Goal: Submit feedback/report problem: Submit feedback/report problem

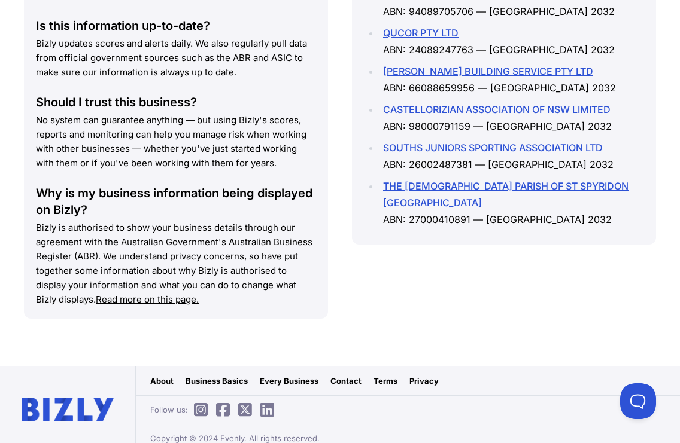
scroll to position [1795, 0]
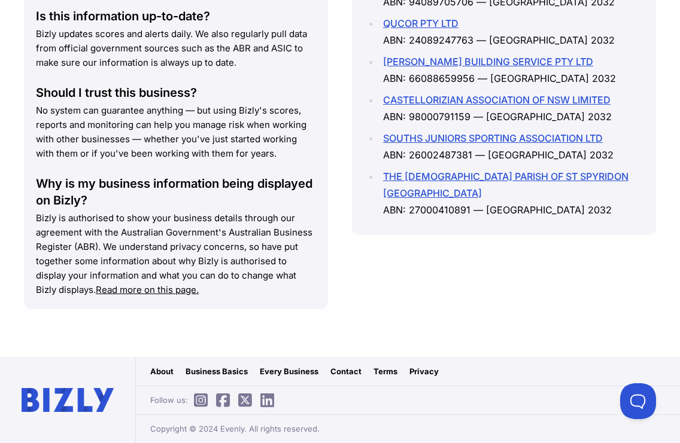
click at [513, 311] on div "Similar Businesses Doing business with ARDI NAPIS & BONA SIJABAT? Below are nea…" at bounding box center [504, 98] width 304 height 472
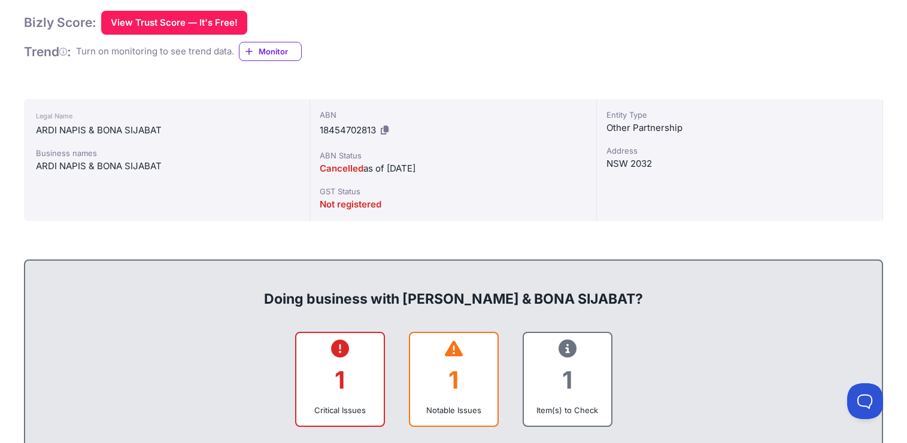
scroll to position [63, 0]
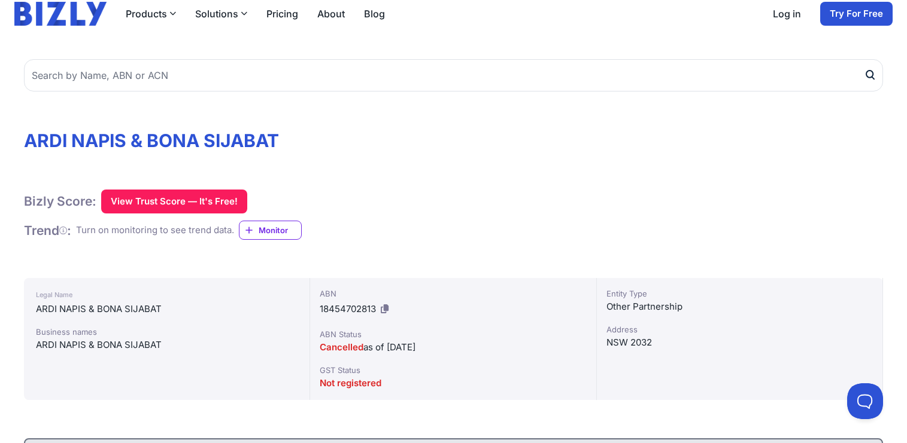
click at [679, 227] on div "Bizly Score: View Trust Score — It's Free! View Trust Score — It's Free! Trend …" at bounding box center [453, 215] width 859 height 51
click at [568, 204] on div "Bizly Score: View Trust Score — It's Free! View Trust Score — It's Free!" at bounding box center [453, 202] width 859 height 24
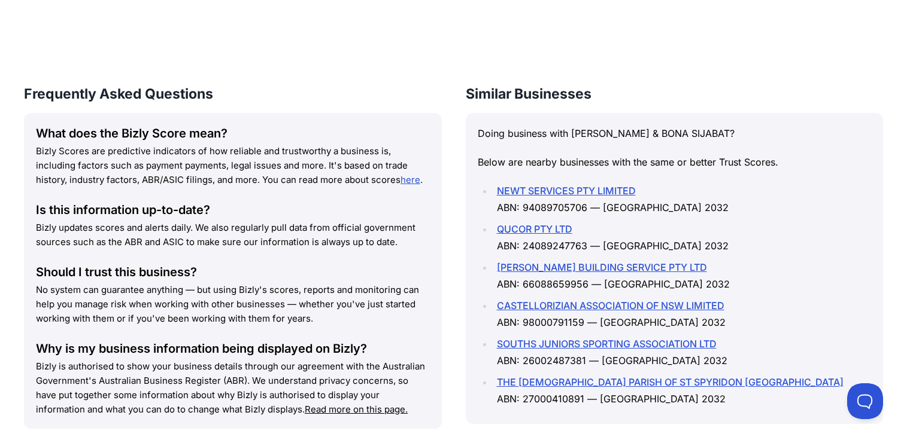
scroll to position [1678, 0]
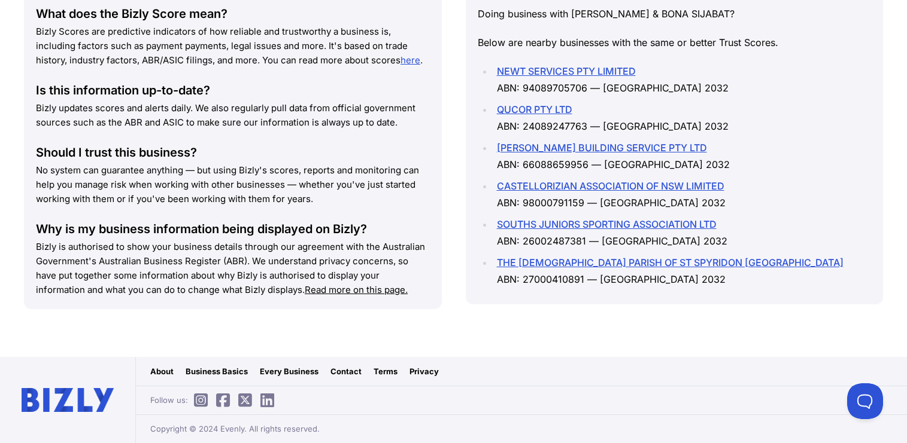
click at [332, 373] on link "Contact" at bounding box center [345, 372] width 31 height 12
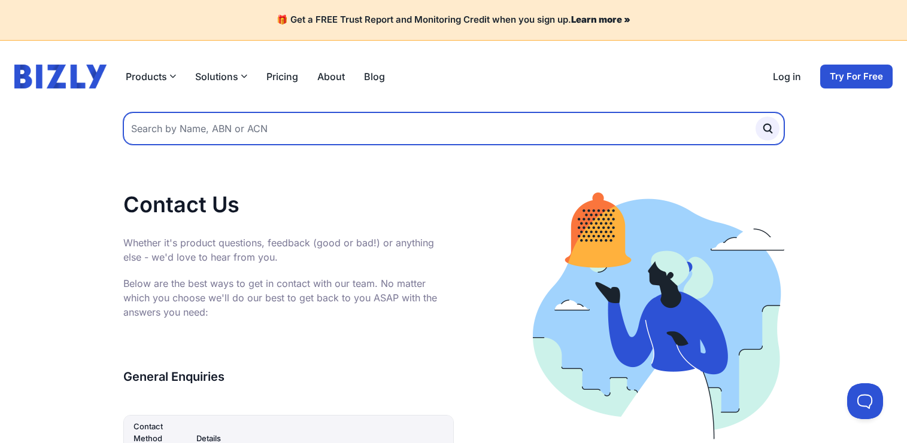
click at [244, 131] on input "text" at bounding box center [453, 128] width 661 height 32
type input "ardi napis"
click at [679, 117] on button "submit" at bounding box center [767, 129] width 24 height 24
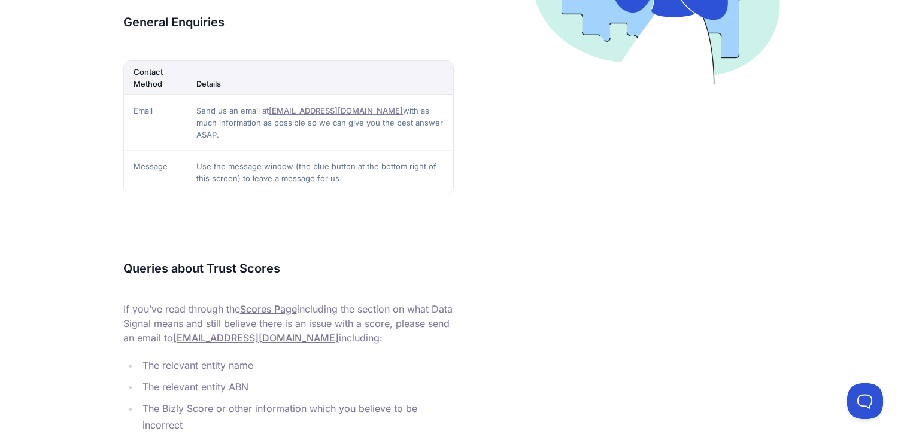
scroll to position [359, 0]
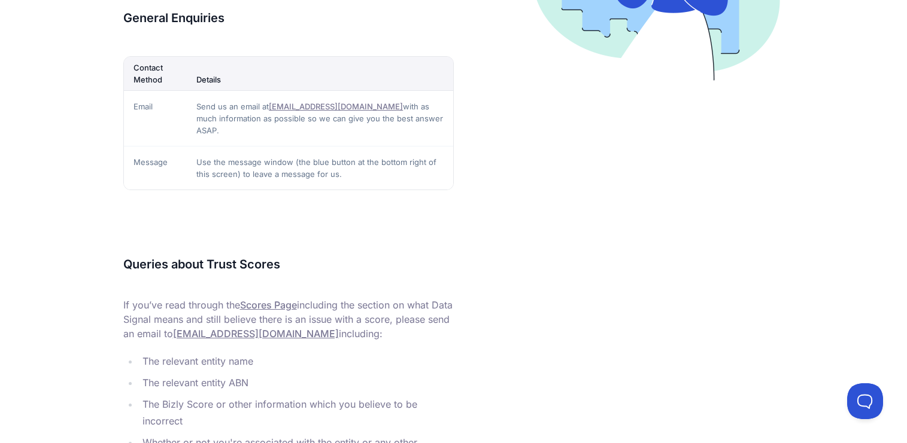
click at [896, 393] on main "Contact Us Whether it's product questions, feedback (good or bad!) or anything …" at bounding box center [453, 142] width 907 height 779
click at [889, 403] on main "Contact Us Whether it's product questions, feedback (good or bad!) or anything …" at bounding box center [453, 142] width 907 height 779
click at [853, 410] on button at bounding box center [862, 399] width 36 height 36
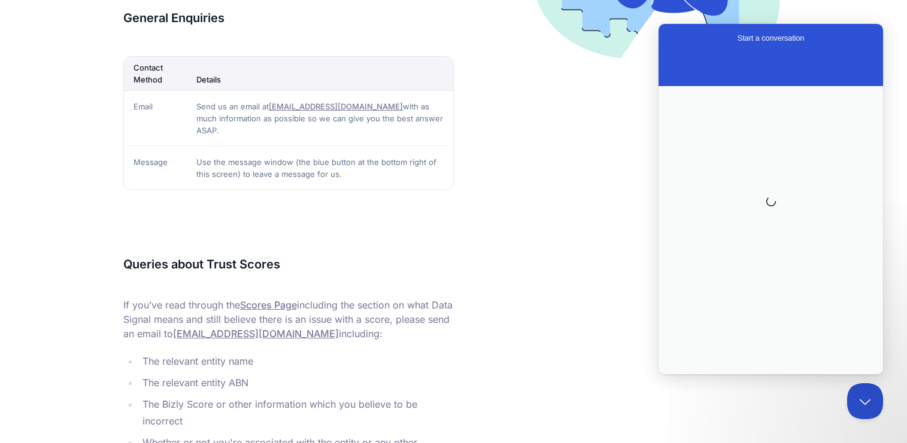
scroll to position [0, 0]
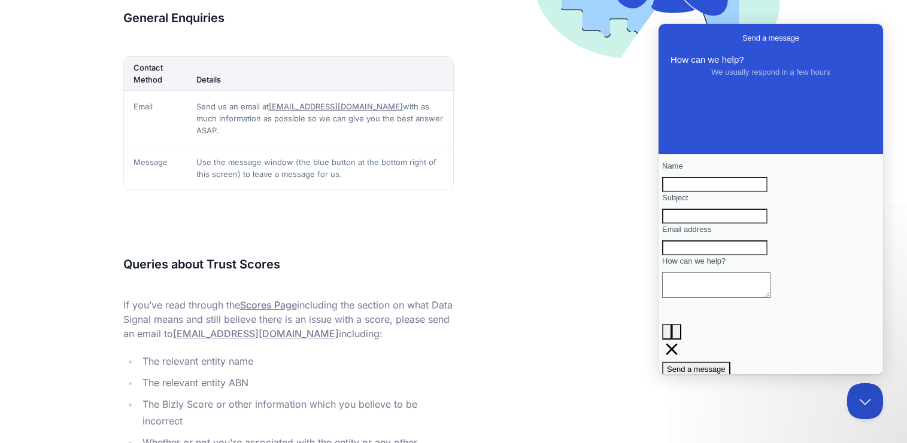
click at [740, 185] on input "Name" at bounding box center [714, 185] width 105 height 16
type input "[PERSON_NAME]"
type input "[EMAIL_ADDRESS][DOMAIN_NAME]"
click at [764, 223] on div "Subject" at bounding box center [770, 208] width 217 height 32
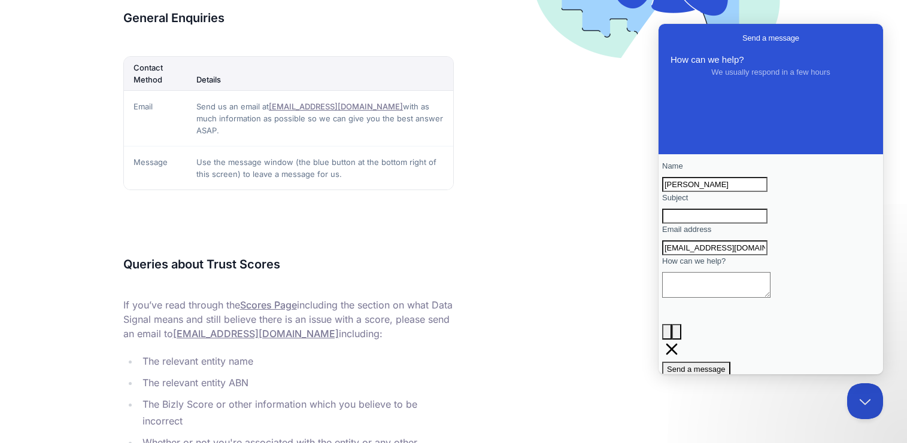
click at [725, 298] on textarea "How can we help?" at bounding box center [716, 285] width 108 height 26
click at [767, 224] on input "Subject" at bounding box center [714, 217] width 105 height 16
type input "Removal of listing"
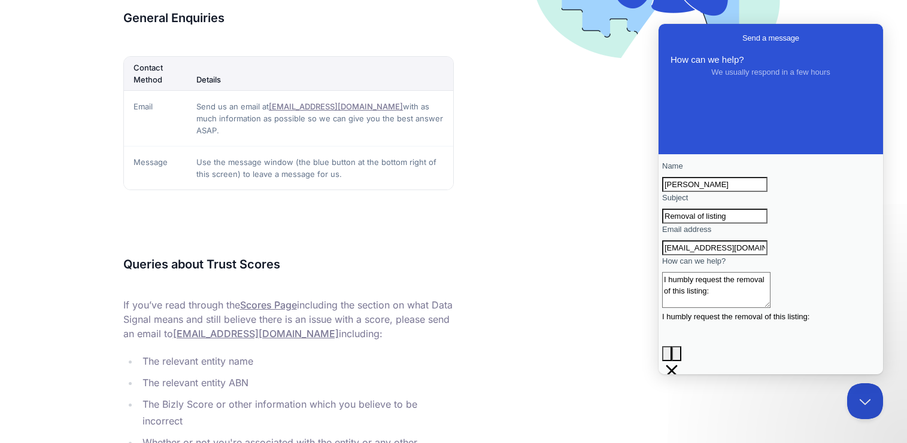
paste textarea "https://bizly.com.au/app/entity_name/2168120/ardi-napis-bona-sijabat"
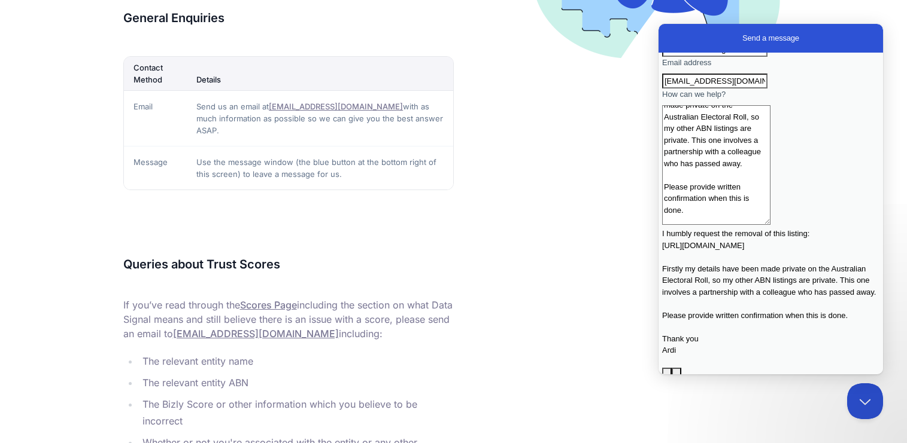
scroll to position [8, 0]
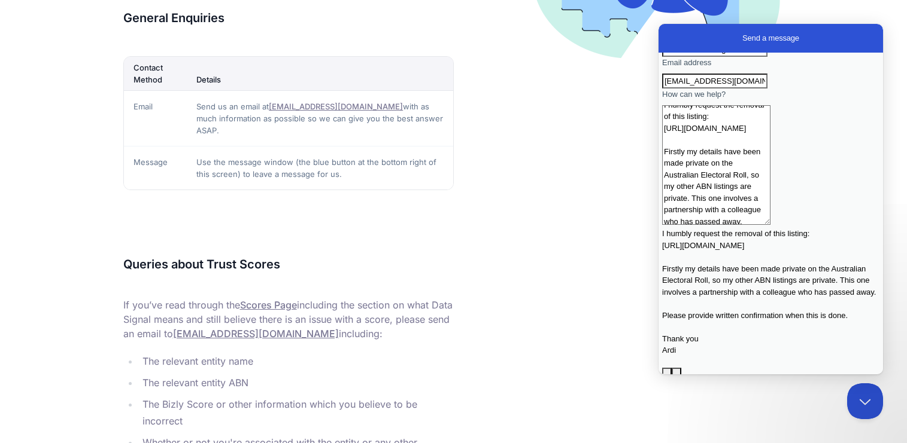
type textarea "I humbly request the removal of this listing: https://bizly.com.au/app/entity_n…"
click at [725, 409] on span "Send a message" at bounding box center [696, 413] width 59 height 9
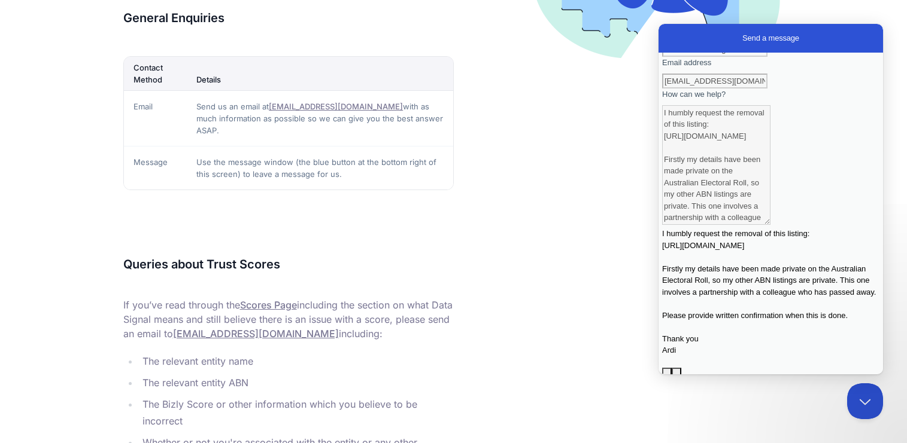
scroll to position [0, 0]
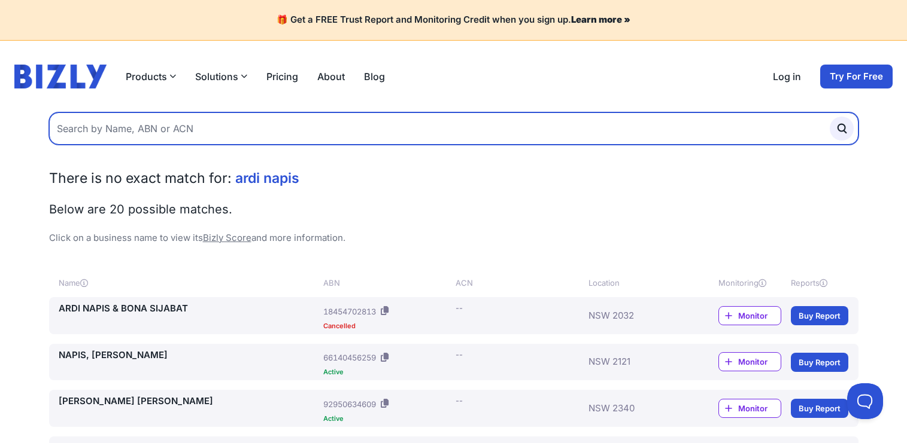
click at [191, 121] on input "text" at bounding box center [453, 128] width 809 height 32
type input "ardiyansyah napis"
click at [829, 117] on button "submit" at bounding box center [841, 129] width 24 height 24
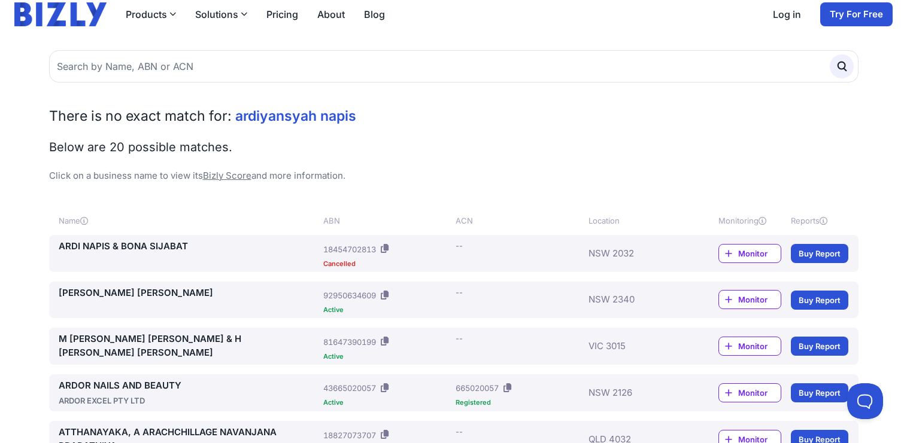
scroll to position [60, 0]
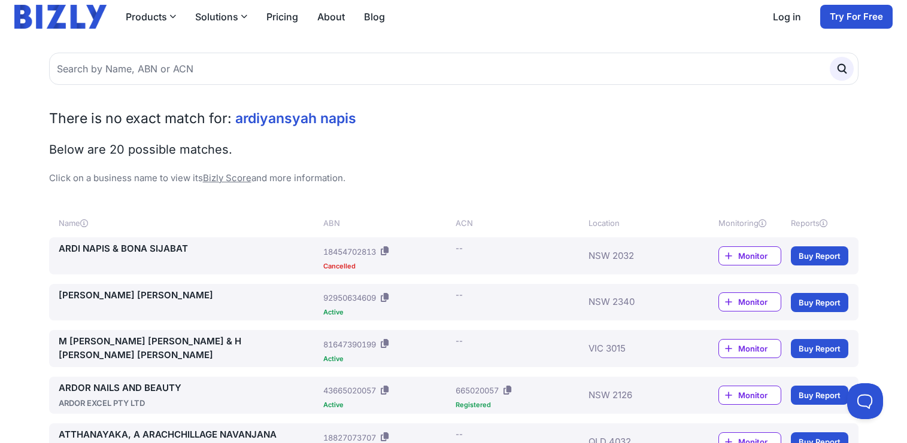
click at [148, 250] on link "ARDI NAPIS & BONA SIJABAT" at bounding box center [189, 249] width 260 height 14
